Goal: Task Accomplishment & Management: Use online tool/utility

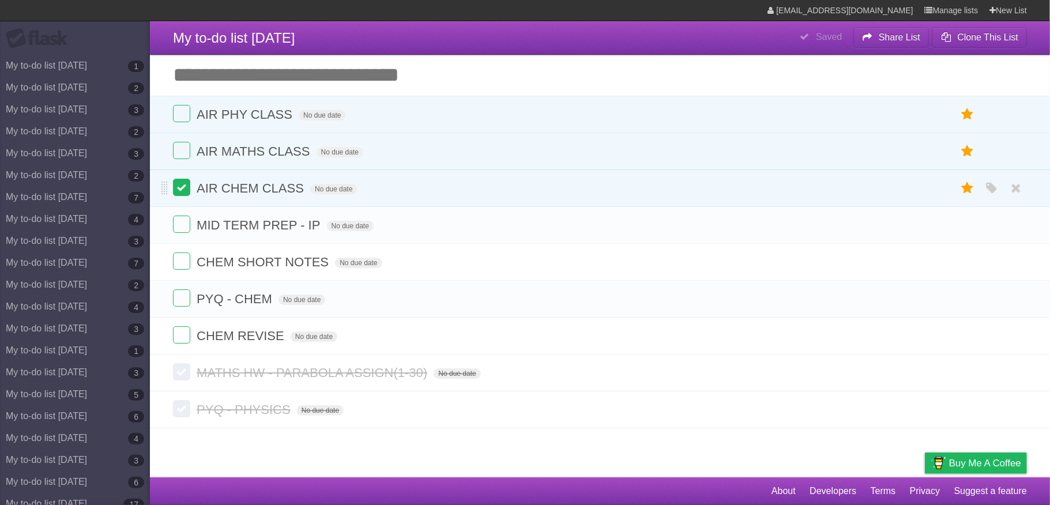
click at [178, 190] on label at bounding box center [181, 187] width 17 height 17
click at [178, 157] on label at bounding box center [181, 150] width 17 height 17
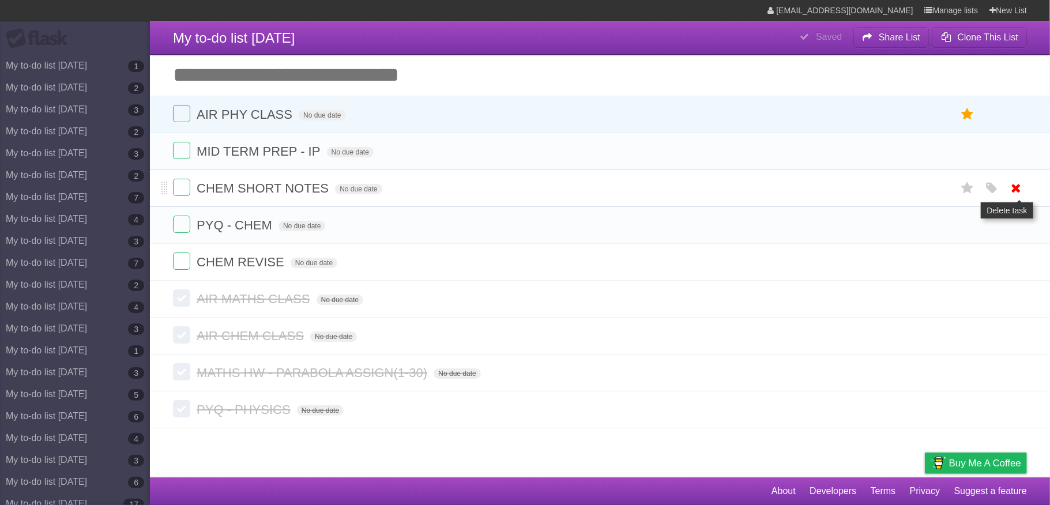
click at [1018, 195] on icon at bounding box center [1017, 188] width 16 height 19
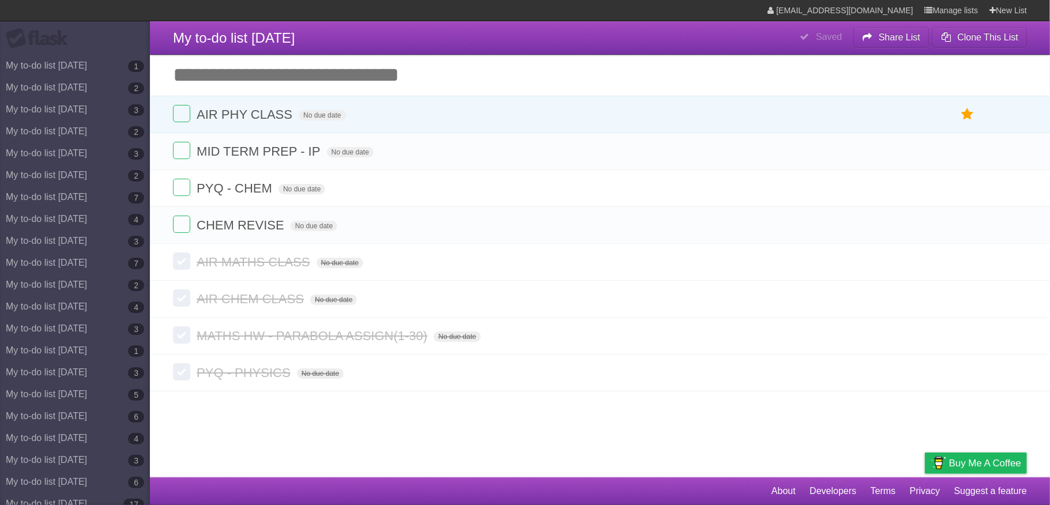
click at [1018, 195] on icon at bounding box center [1017, 188] width 16 height 19
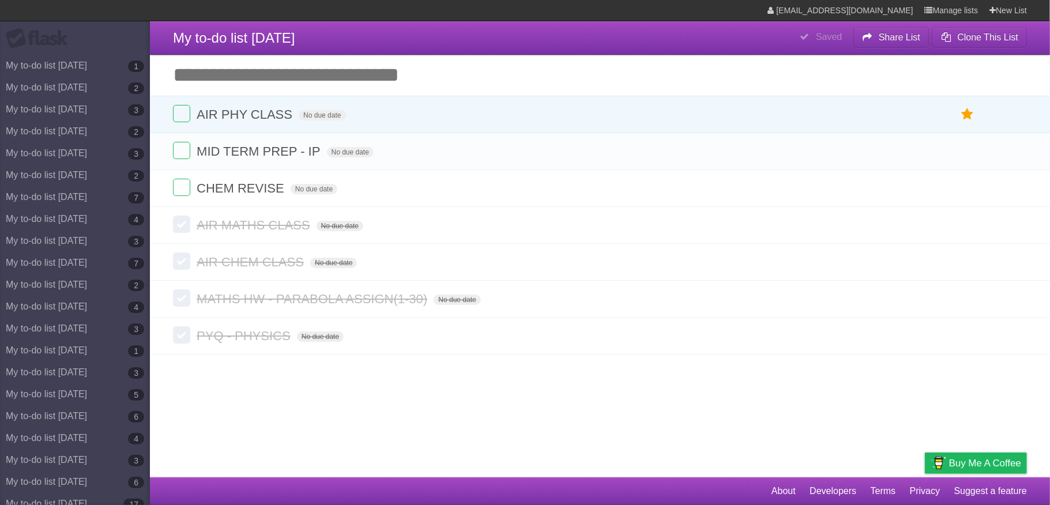
click at [1018, 195] on icon at bounding box center [1017, 188] width 16 height 19
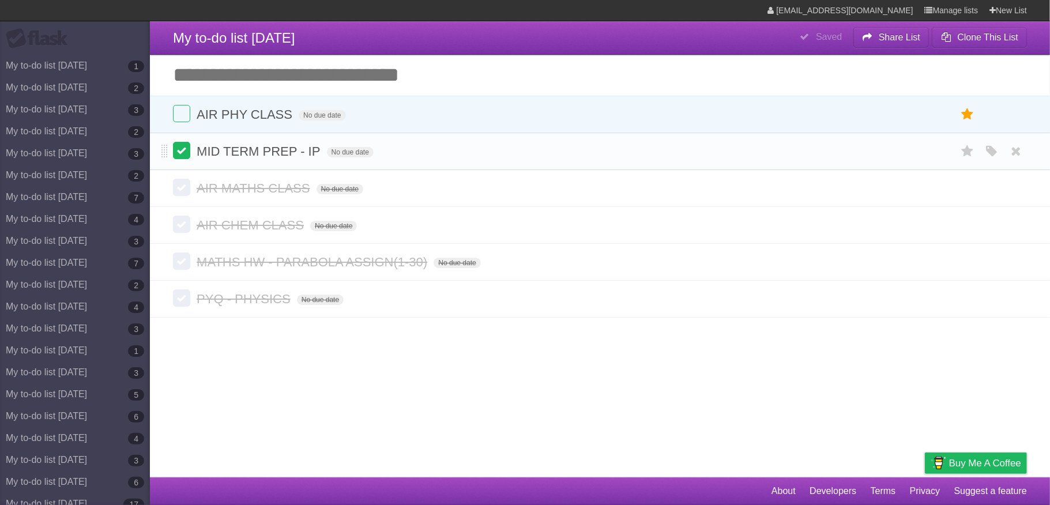
click at [180, 151] on label at bounding box center [181, 150] width 17 height 17
click at [334, 70] on input "Add another task" at bounding box center [600, 75] width 900 height 40
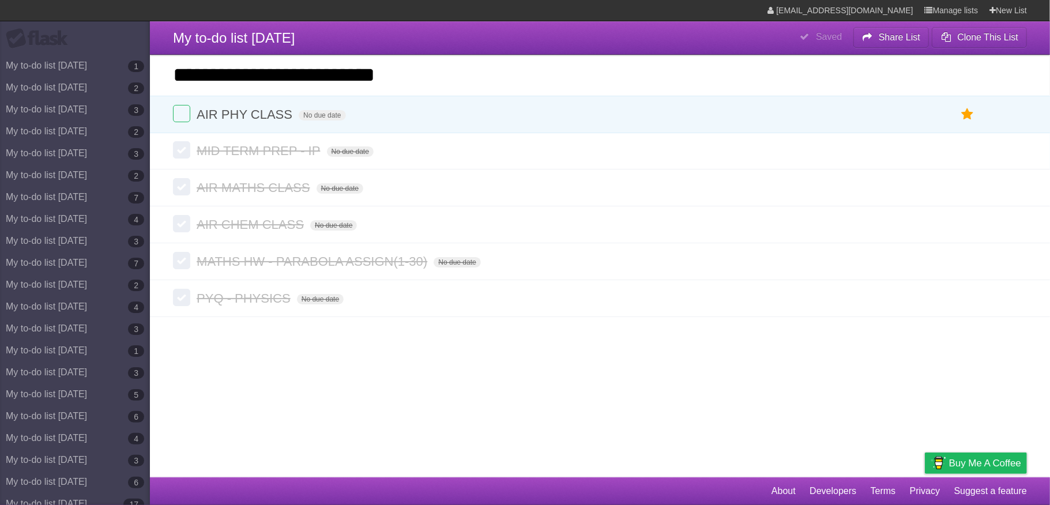
type input "**********"
click input "*********" at bounding box center [0, 0] width 0 height 0
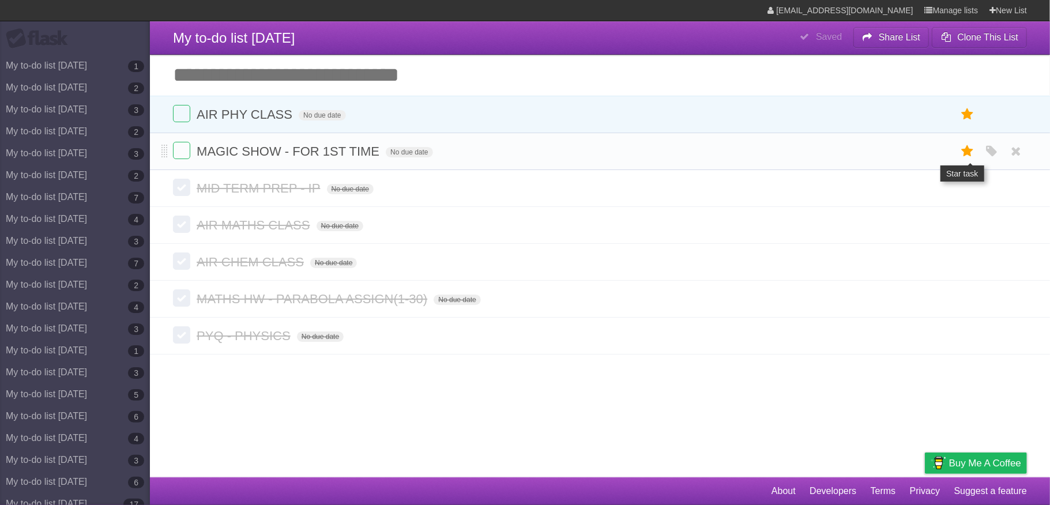
click at [962, 148] on icon at bounding box center [968, 151] width 16 height 19
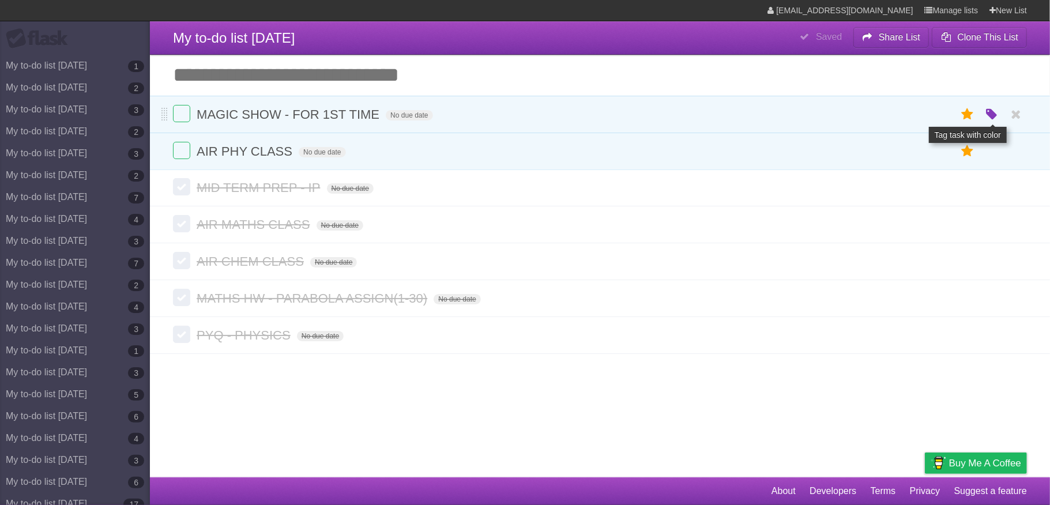
click at [991, 116] on icon "button" at bounding box center [992, 114] width 16 height 15
click at [912, 111] on label "Green" at bounding box center [910, 114] width 13 height 13
